Goal: Task Accomplishment & Management: Manage account settings

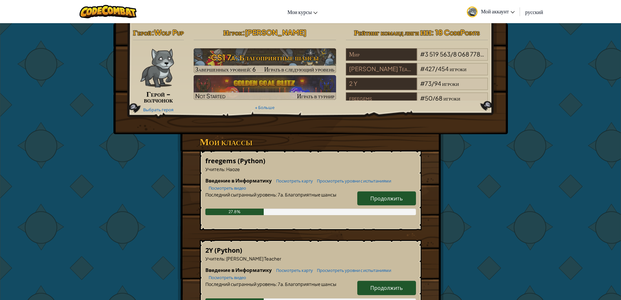
click at [490, 14] on span "Мой аккаунт" at bounding box center [498, 11] width 34 height 7
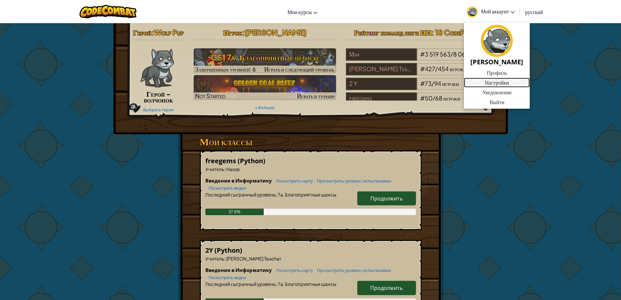
click at [494, 85] on link "Настройки" at bounding box center [497, 83] width 66 height 10
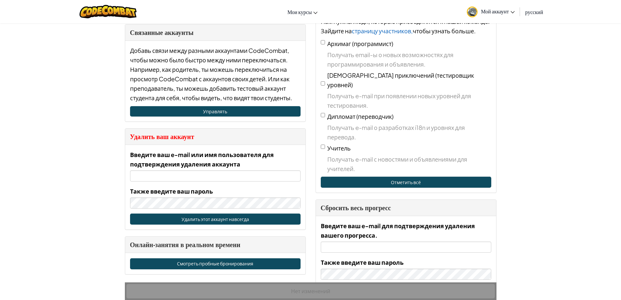
scroll to position [293, 0]
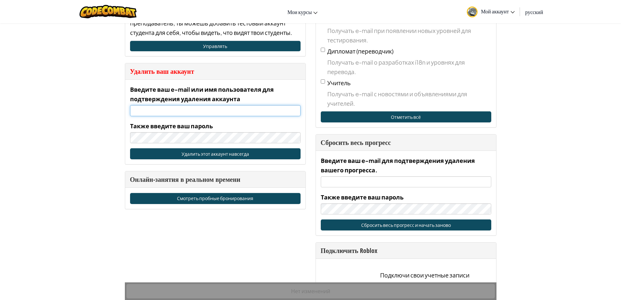
click at [135, 109] on input "Введите ваш e-mail или имя пользователя для подтверждения удаления аккаунта" at bounding box center [215, 110] width 171 height 11
paste input "[EMAIL_ADDRESS][DOMAIN_NAME]"
type input "[EMAIL_ADDRESS][DOMAIN_NAME]"
click at [219, 156] on button "Удалить этот аккаунт навсегда" at bounding box center [215, 153] width 171 height 11
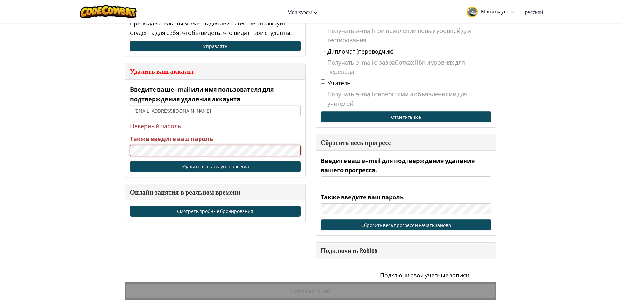
click at [96, 149] on div "Аккаунт Настройки аккаунта Я Имя пользователя wano1996j+gplus E-mail ( Пока не …" at bounding box center [310, 222] width 621 height 986
click at [205, 163] on button "Удалить этот аккаунт навсегда" at bounding box center [215, 166] width 171 height 11
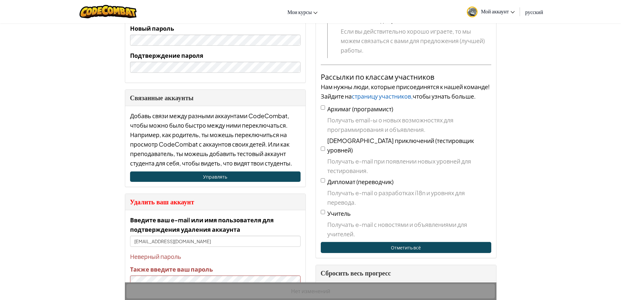
scroll to position [65, 0]
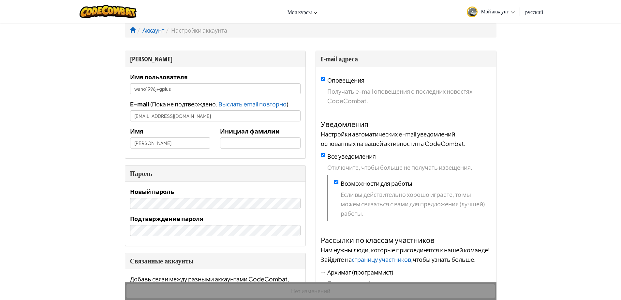
scroll to position [65, 0]
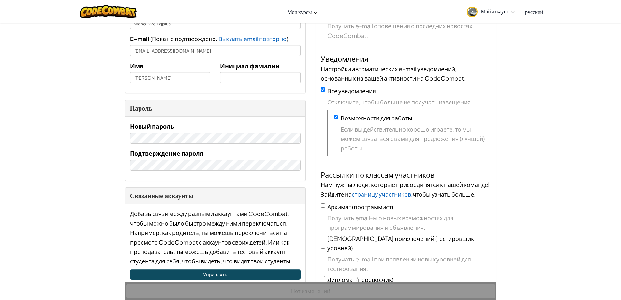
click at [477, 10] on img at bounding box center [472, 12] width 11 height 11
click at [492, 8] on span "Мой аккаунт" at bounding box center [498, 11] width 34 height 7
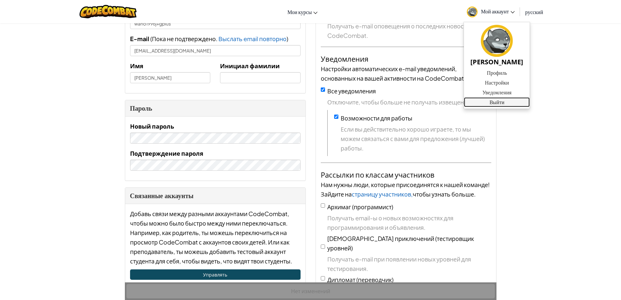
click at [488, 101] on link "Выйти" at bounding box center [497, 102] width 66 height 10
